Goal: Information Seeking & Learning: Learn about a topic

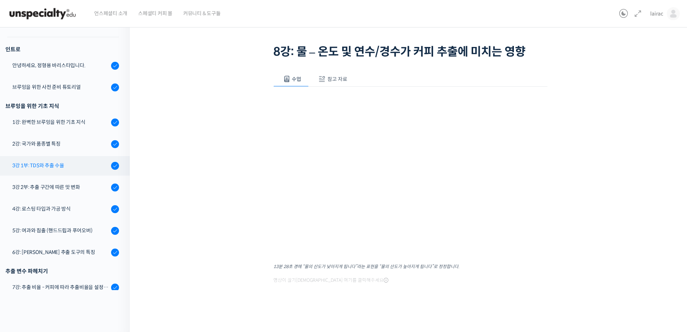
scroll to position [39, 0]
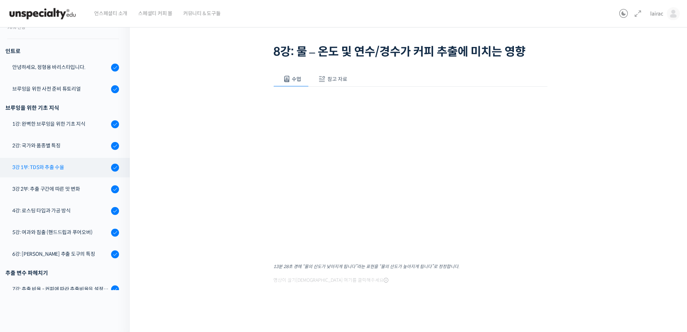
click at [58, 166] on div "3강 1부: TDS와 추출 수율" at bounding box center [60, 167] width 97 height 8
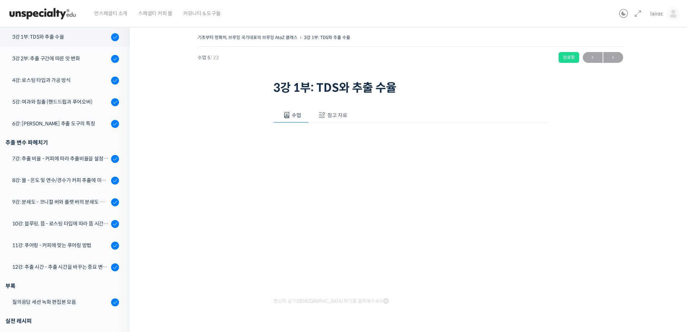
scroll to position [205, 0]
click at [62, 181] on div "8강: 물 - 온도 및 연수/경수가 커피 추출에 미치는 영향" at bounding box center [60, 180] width 97 height 8
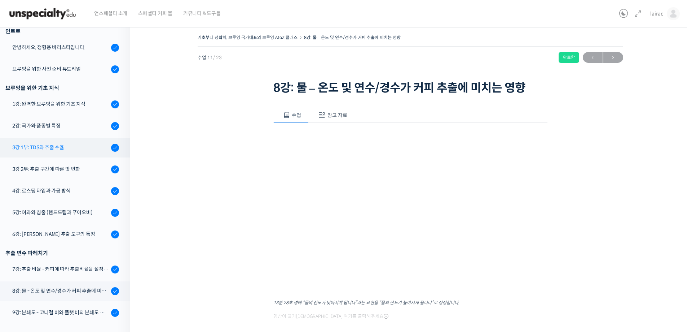
scroll to position [108, 0]
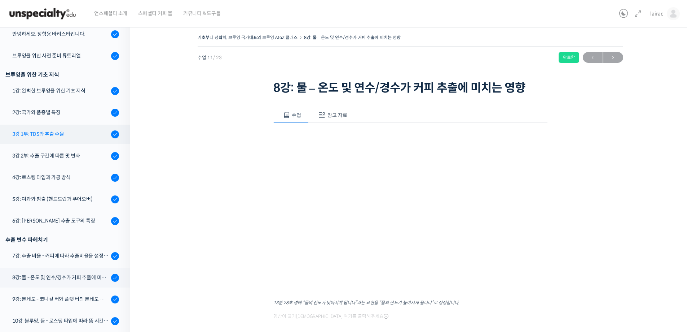
click at [47, 136] on div "3강 1부: TDS와 추출 수율" at bounding box center [60, 134] width 97 height 8
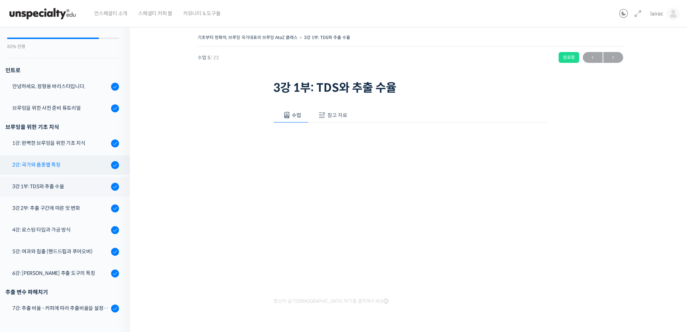
scroll to position [72, 0]
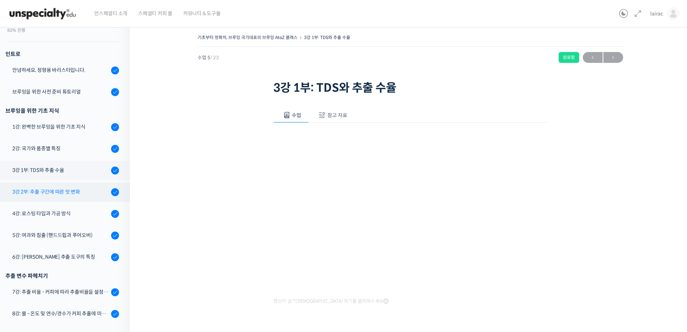
click at [82, 193] on div "3강 2부: 추출 구간에 따른 맛 변화" at bounding box center [60, 192] width 97 height 8
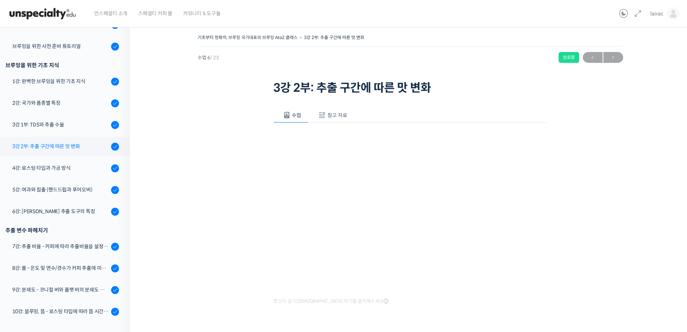
scroll to position [119, 0]
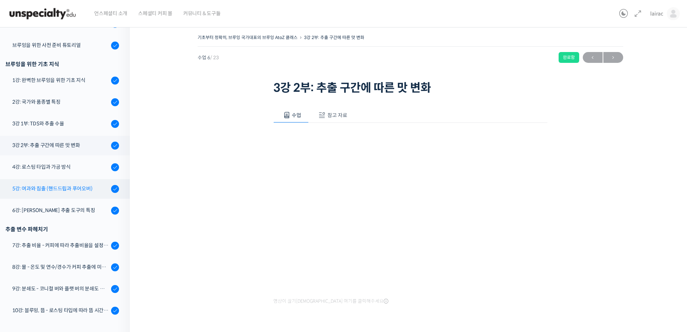
click at [71, 192] on div "5강: 여과와 침출 (핸드드립과 푸어오버)" at bounding box center [60, 188] width 97 height 8
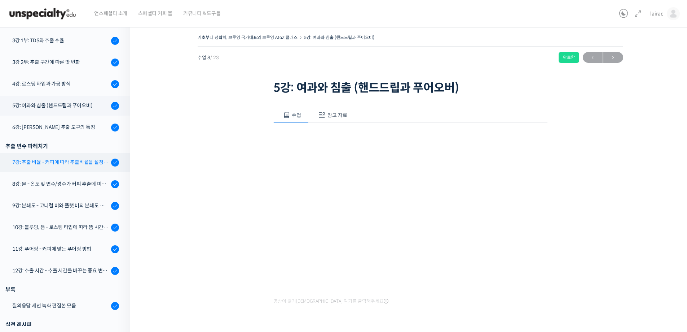
scroll to position [198, 0]
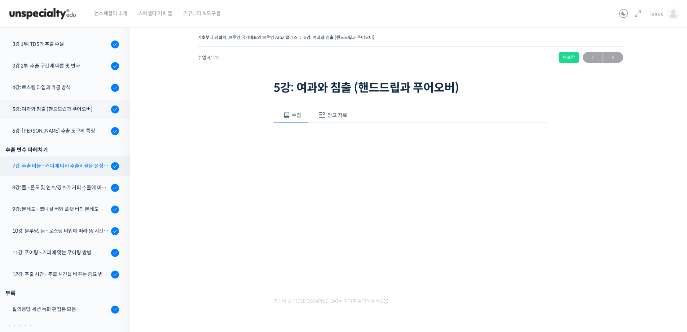
click at [71, 171] on link "7강: 추출 비율 - 커피에 따라 추출비율을 설정하는 방법" at bounding box center [62, 165] width 133 height 19
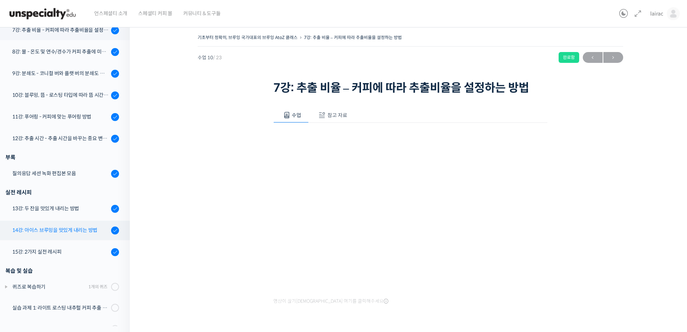
scroll to position [386, 0]
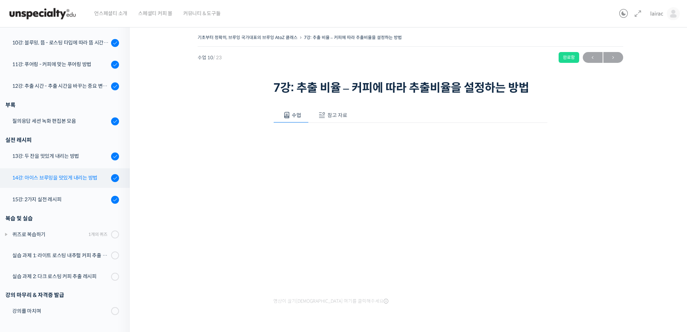
click at [64, 179] on div "14강: 아이스 브루잉을 맛있게 내리는 방법" at bounding box center [60, 178] width 97 height 8
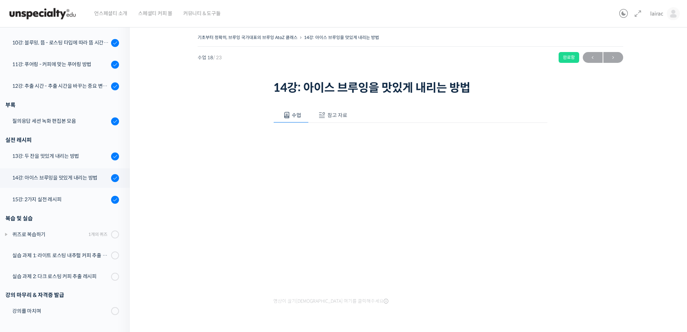
scroll to position [328, 0]
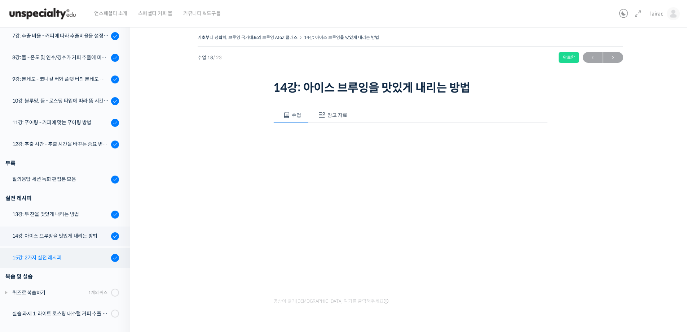
click at [54, 258] on div "15강: 2가지 실전 레시피" at bounding box center [60, 257] width 97 height 8
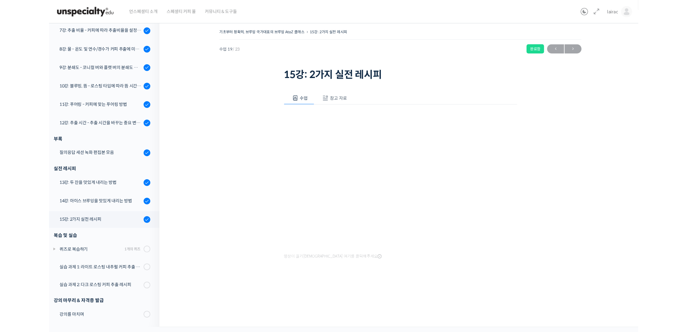
scroll to position [328, 0]
